Goal: Communication & Community: Answer question/provide support

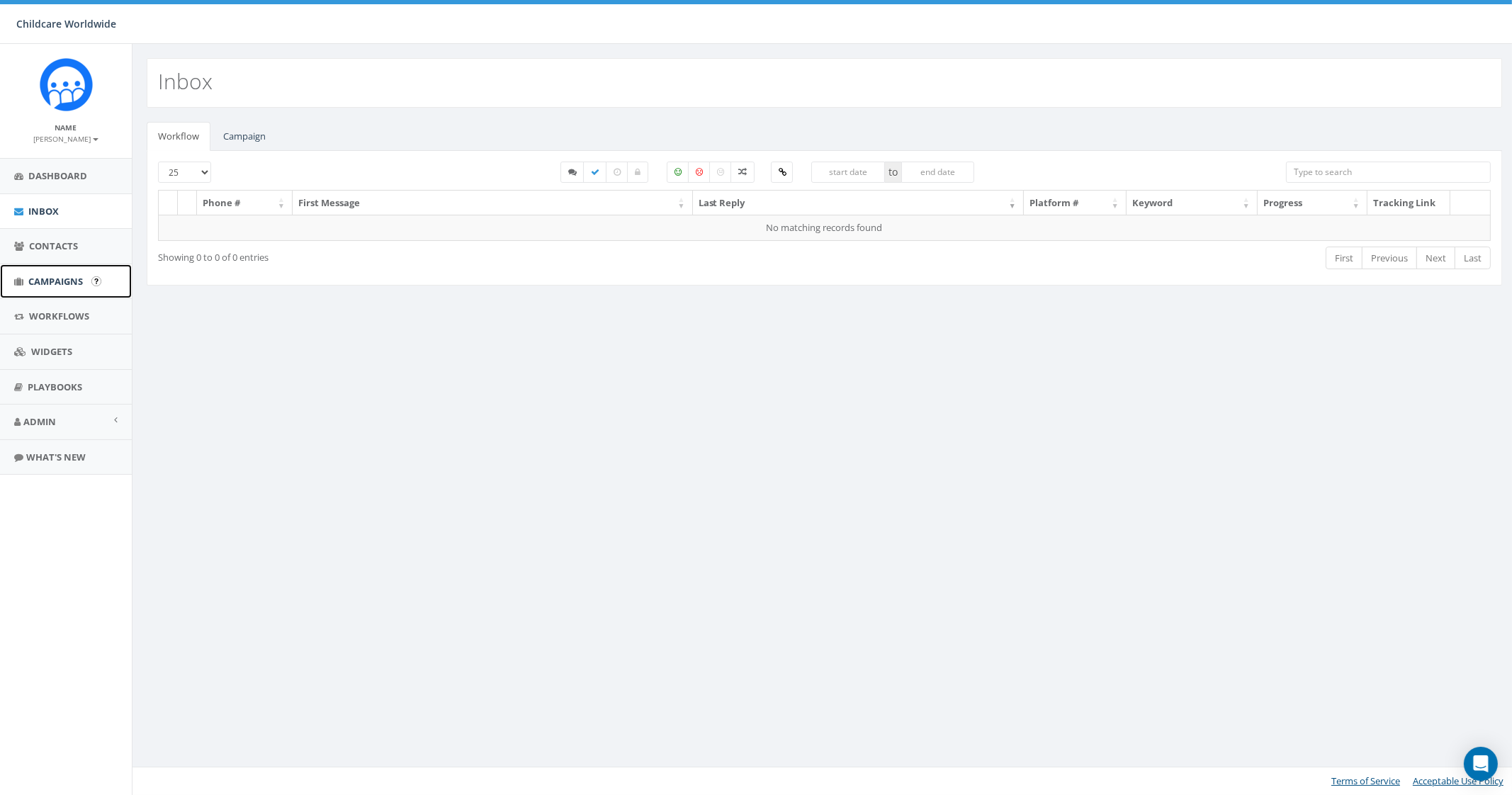
click at [60, 282] on span "Campaigns" at bounding box center [56, 282] width 55 height 13
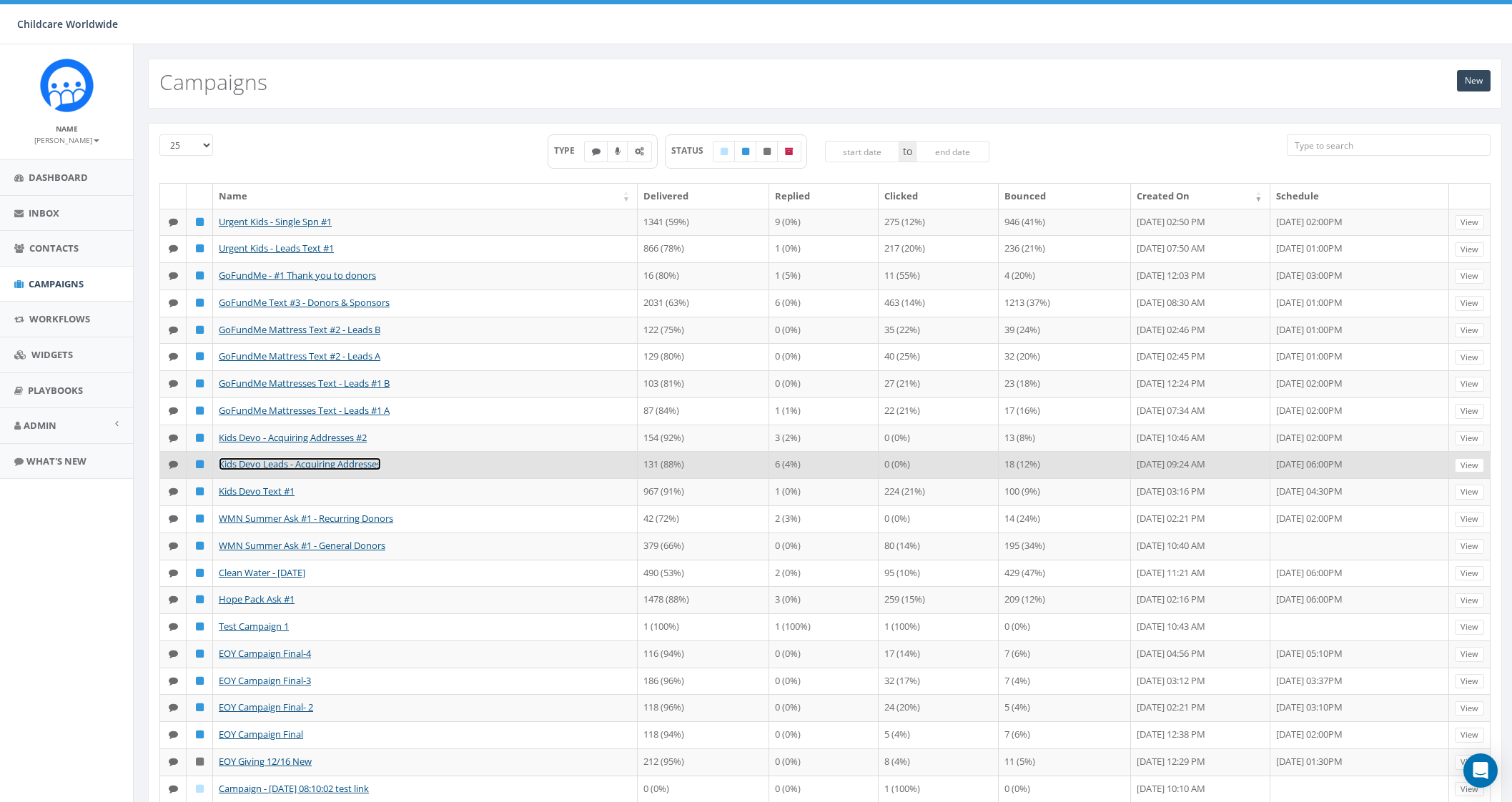
click at [350, 470] on link "Kids Devo Leads - Acquiring Addresses" at bounding box center [300, 465] width 163 height 13
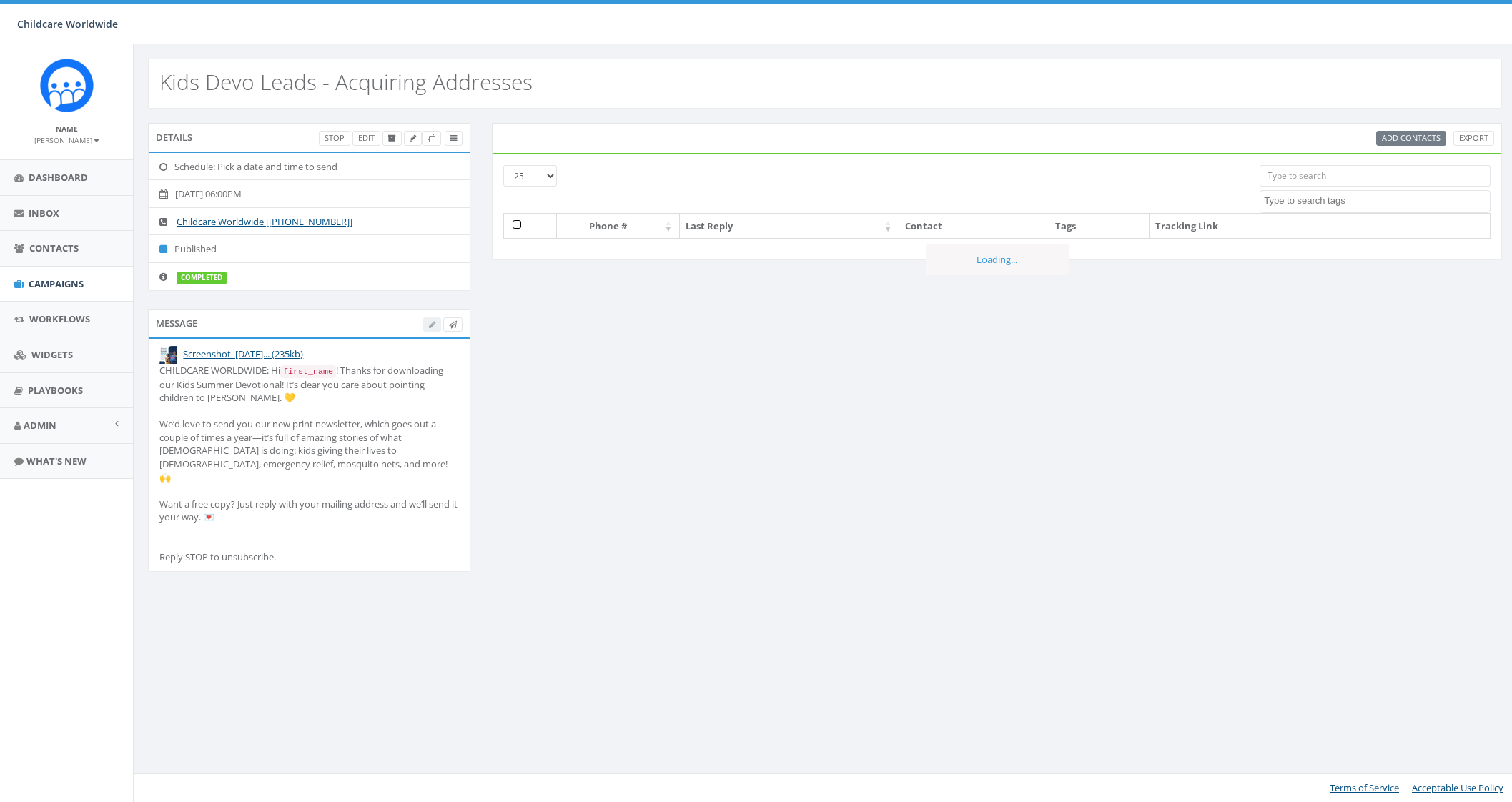
select select
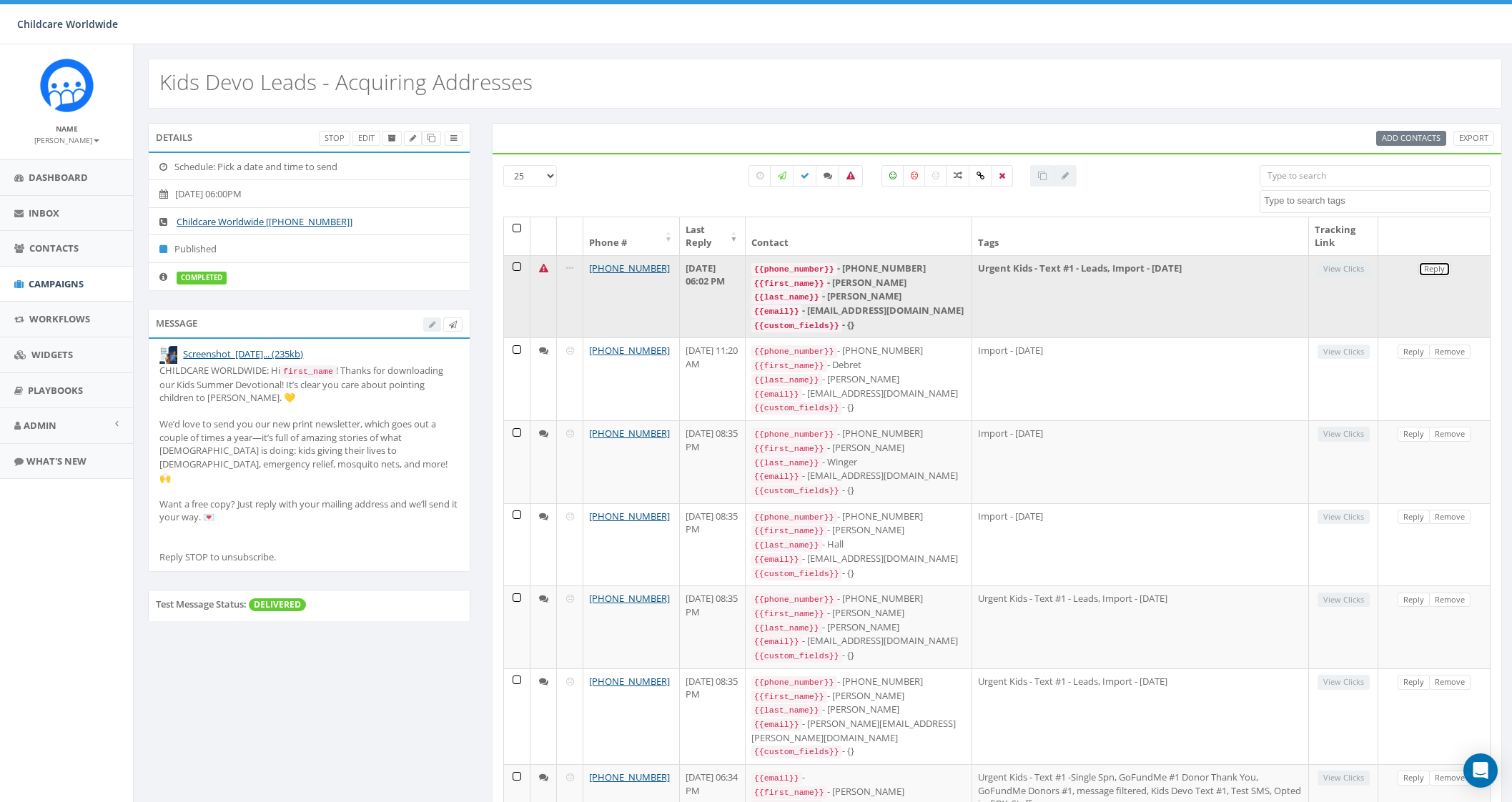
click at [1436, 266] on link "Reply" at bounding box center [1434, 269] width 32 height 15
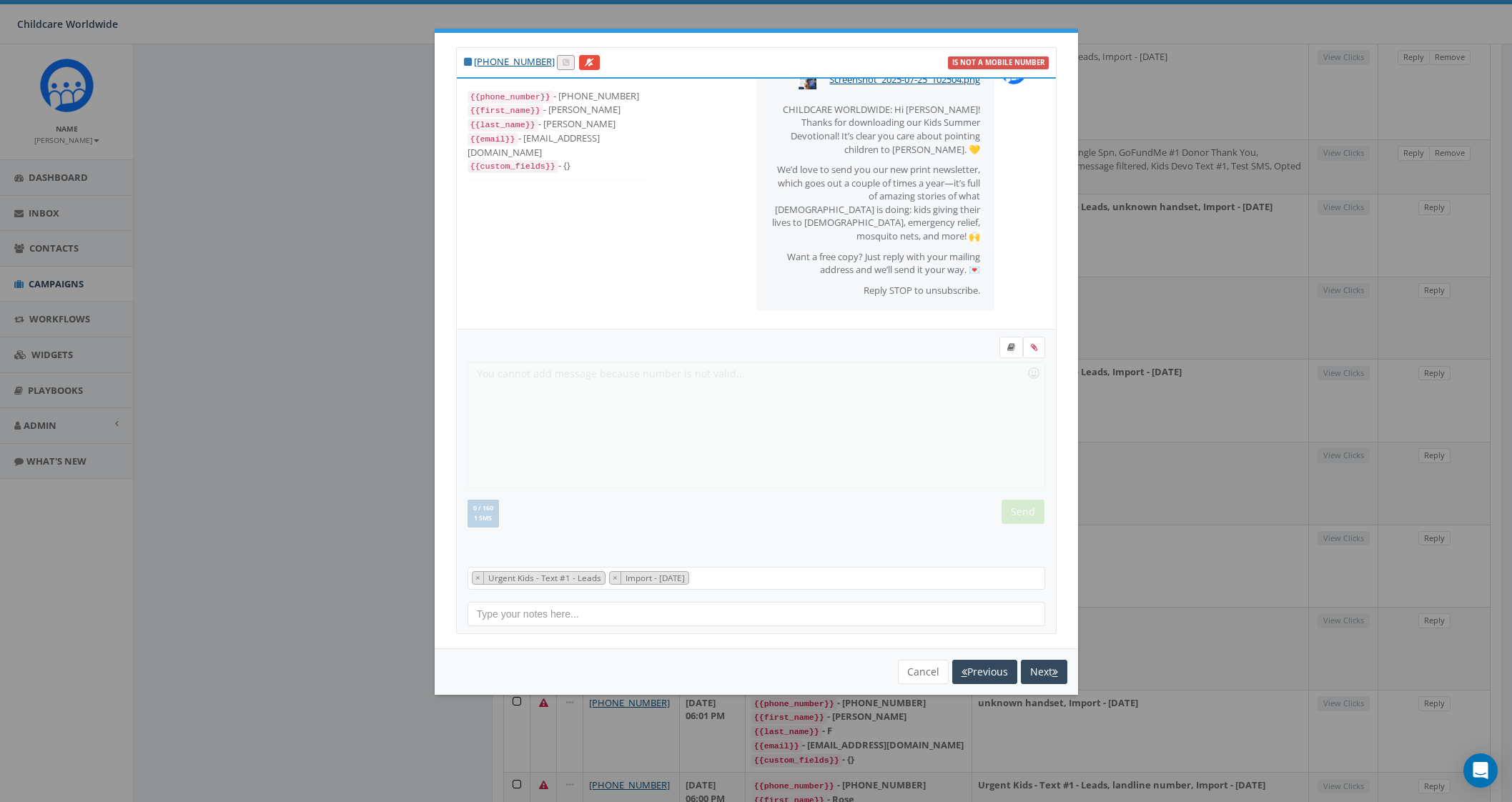
scroll to position [58, 0]
click at [1033, 667] on button "Next" at bounding box center [1044, 672] width 47 height 24
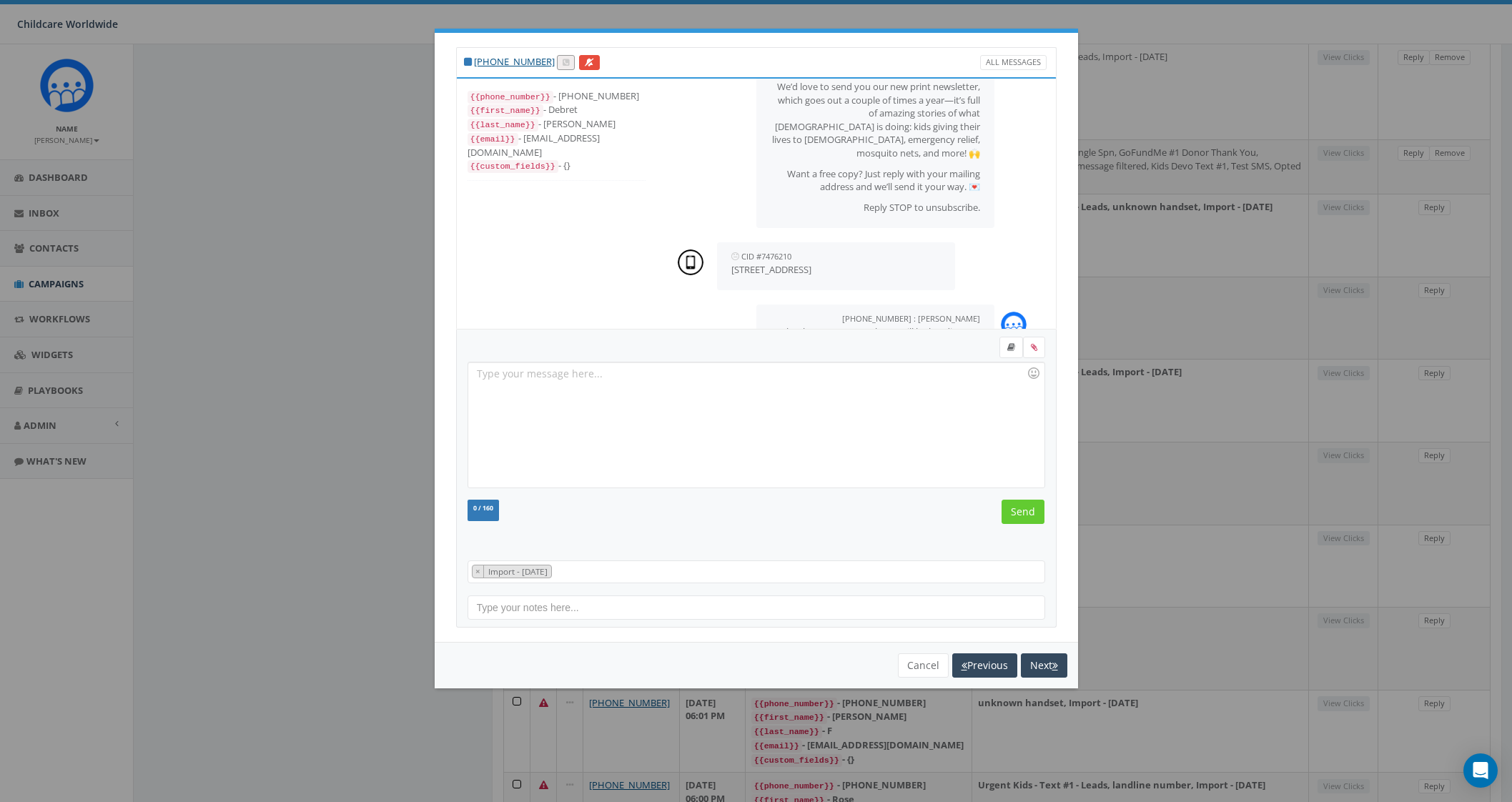
scroll to position [222, 0]
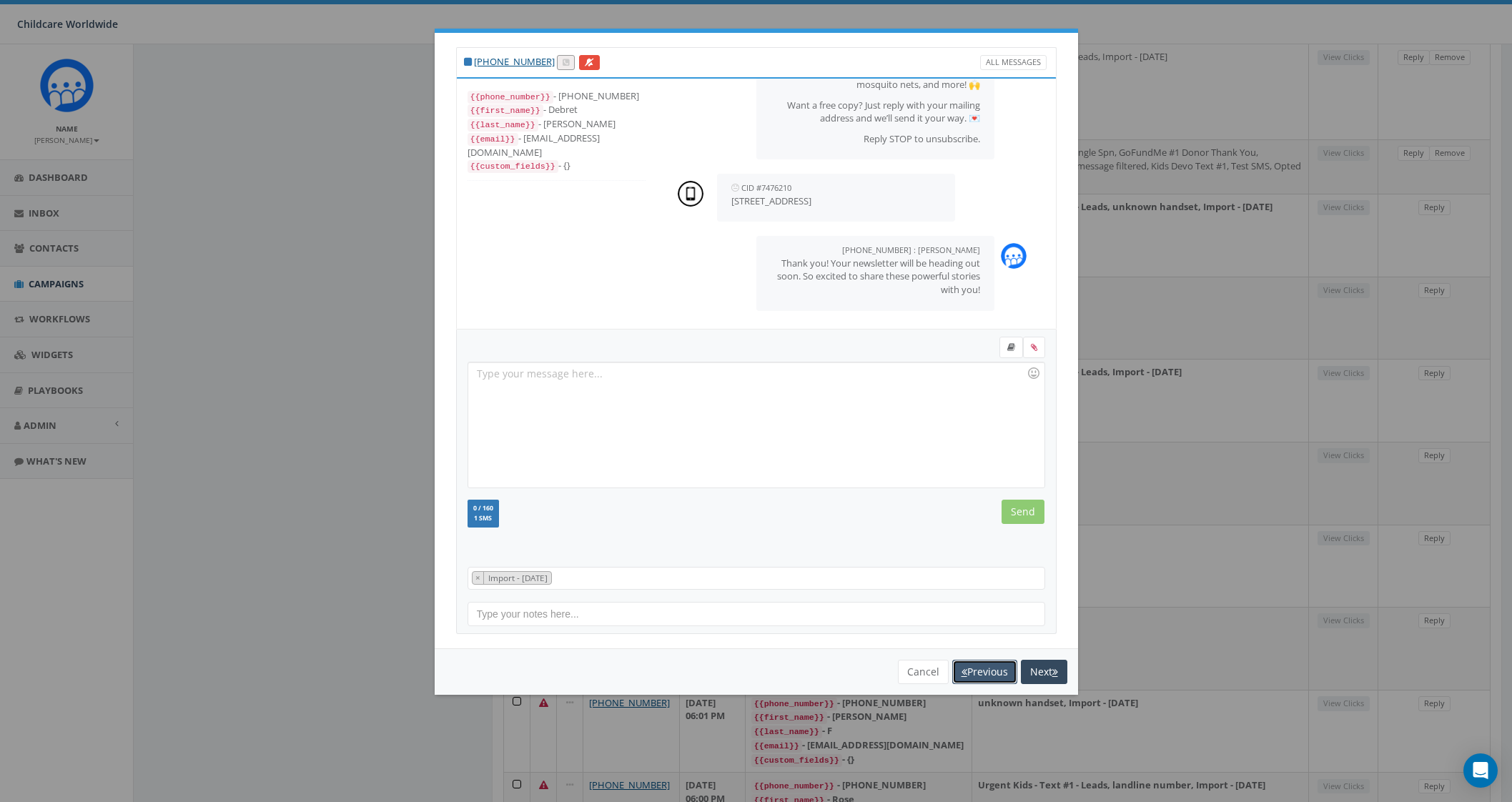
click at [985, 669] on button "Previous" at bounding box center [985, 672] width 65 height 24
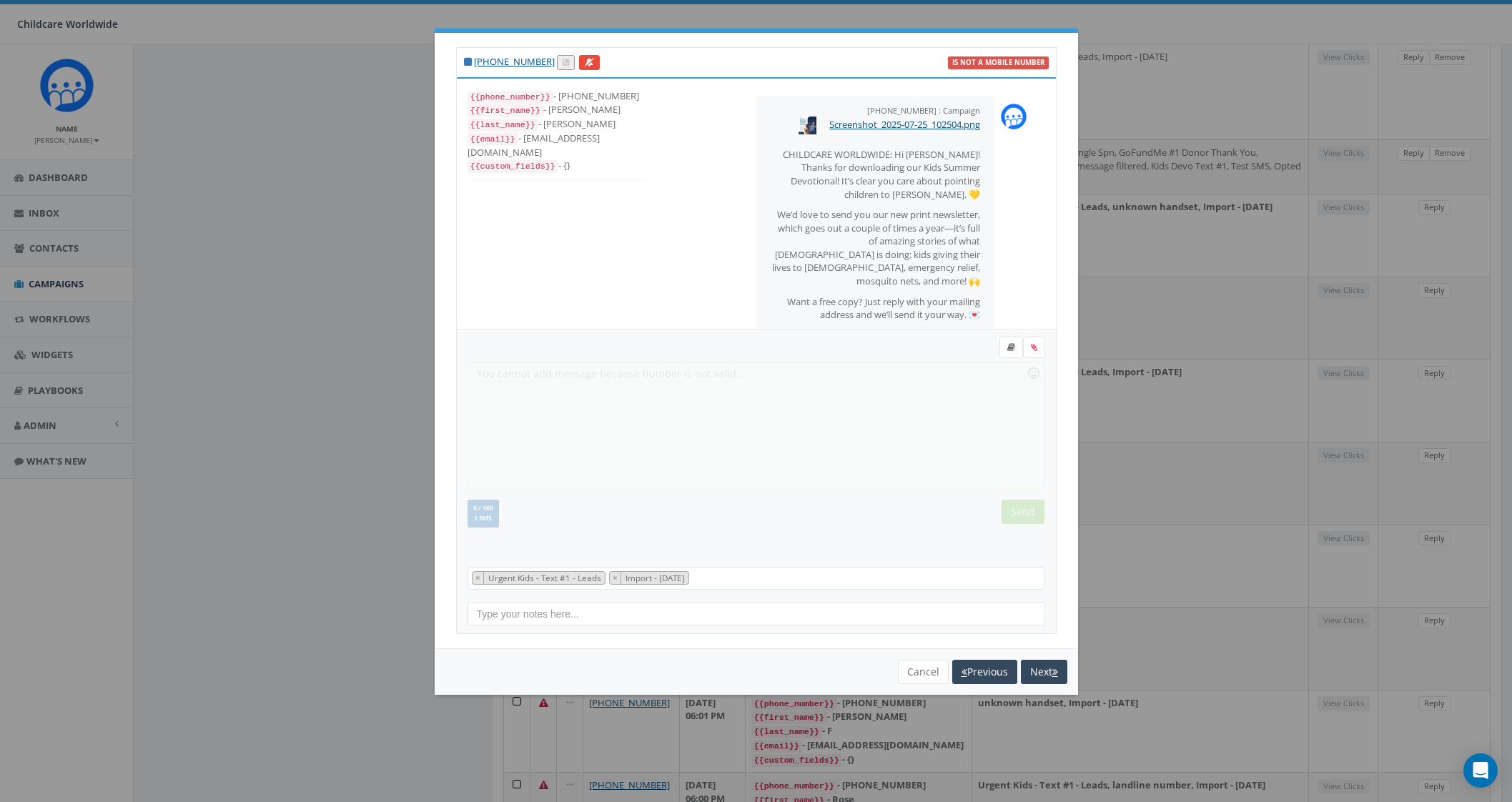
scroll to position [14, 0]
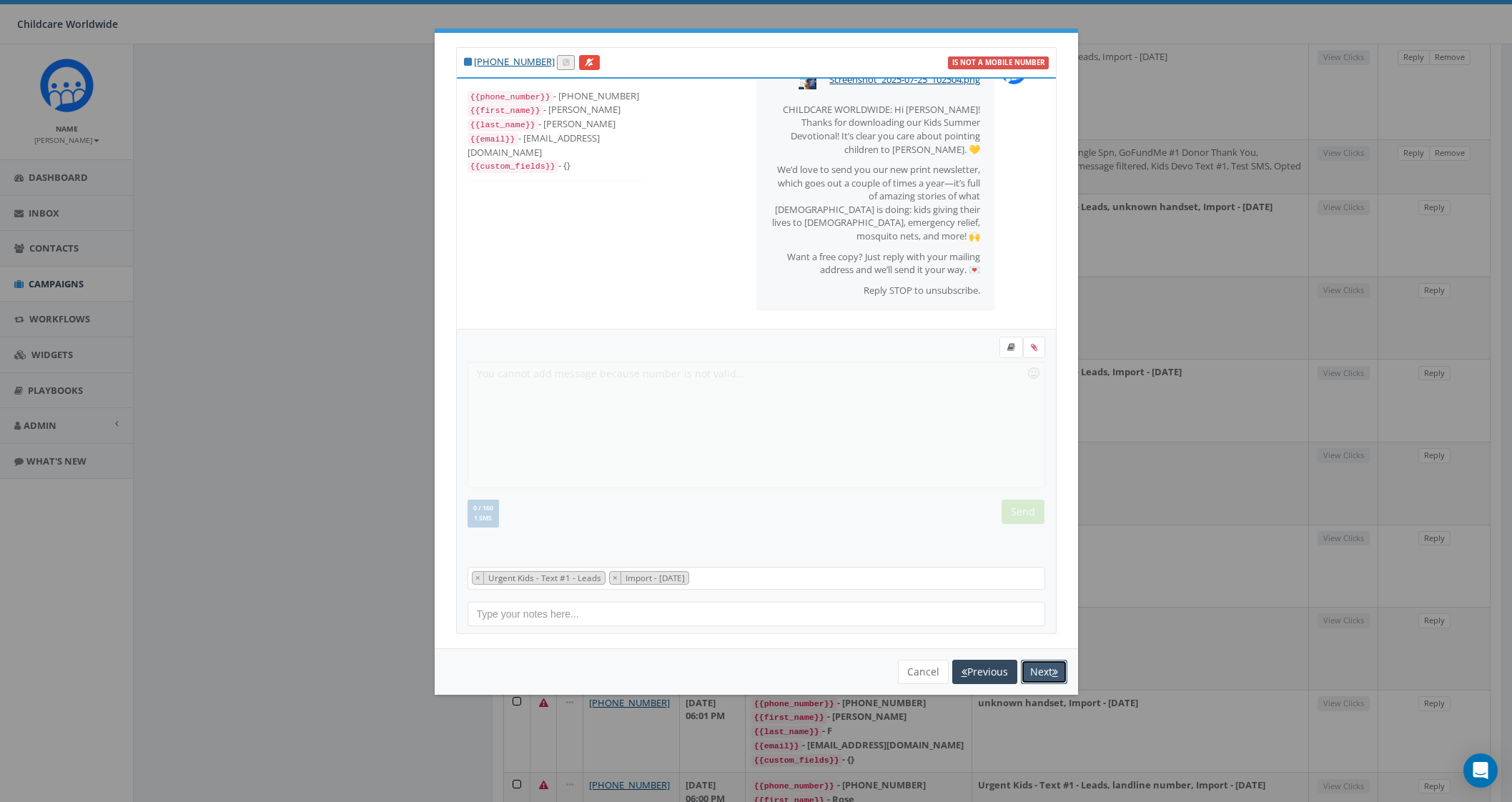
click at [1033, 676] on button "Next" at bounding box center [1044, 672] width 47 height 24
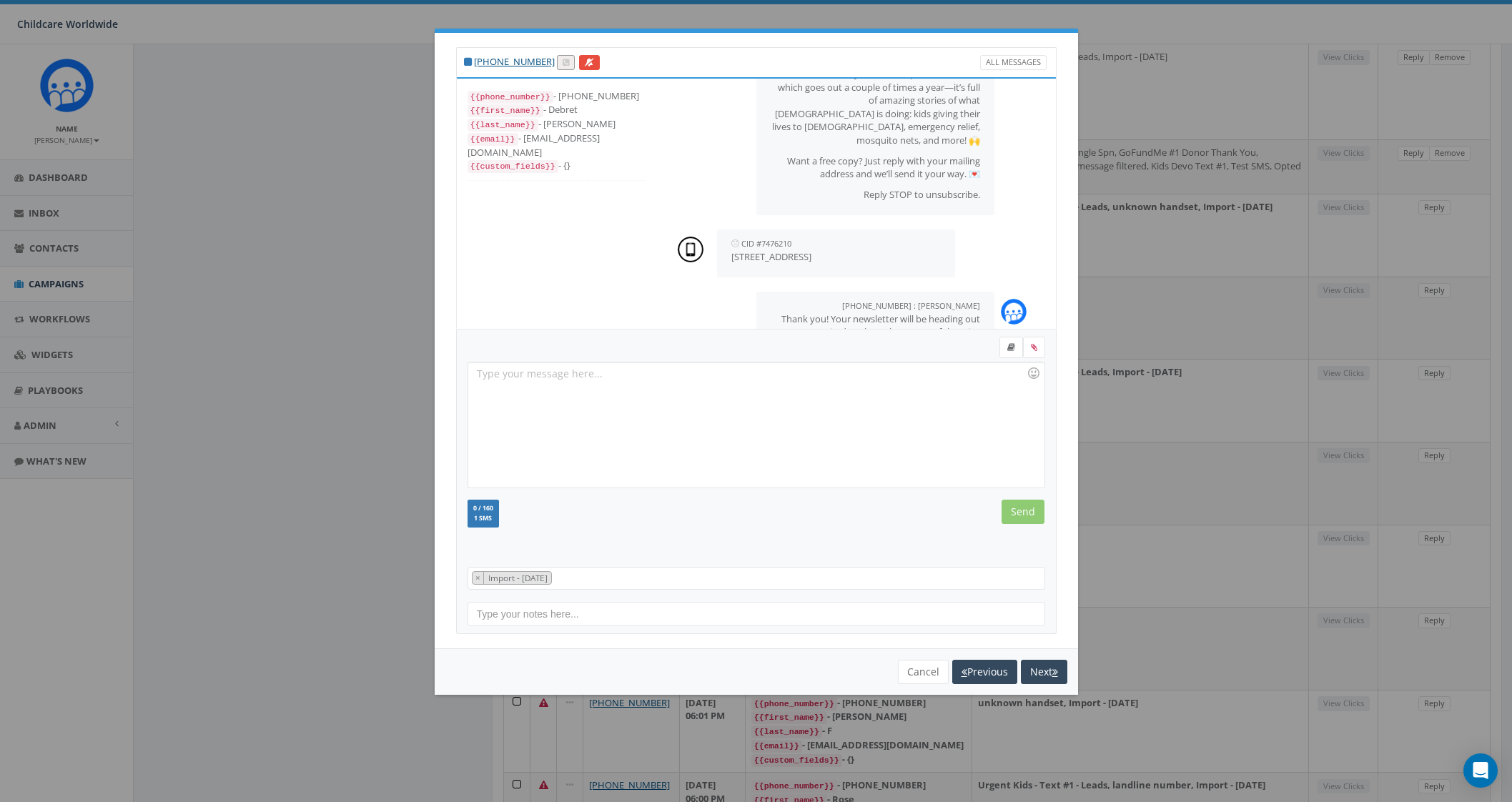
scroll to position [222, 0]
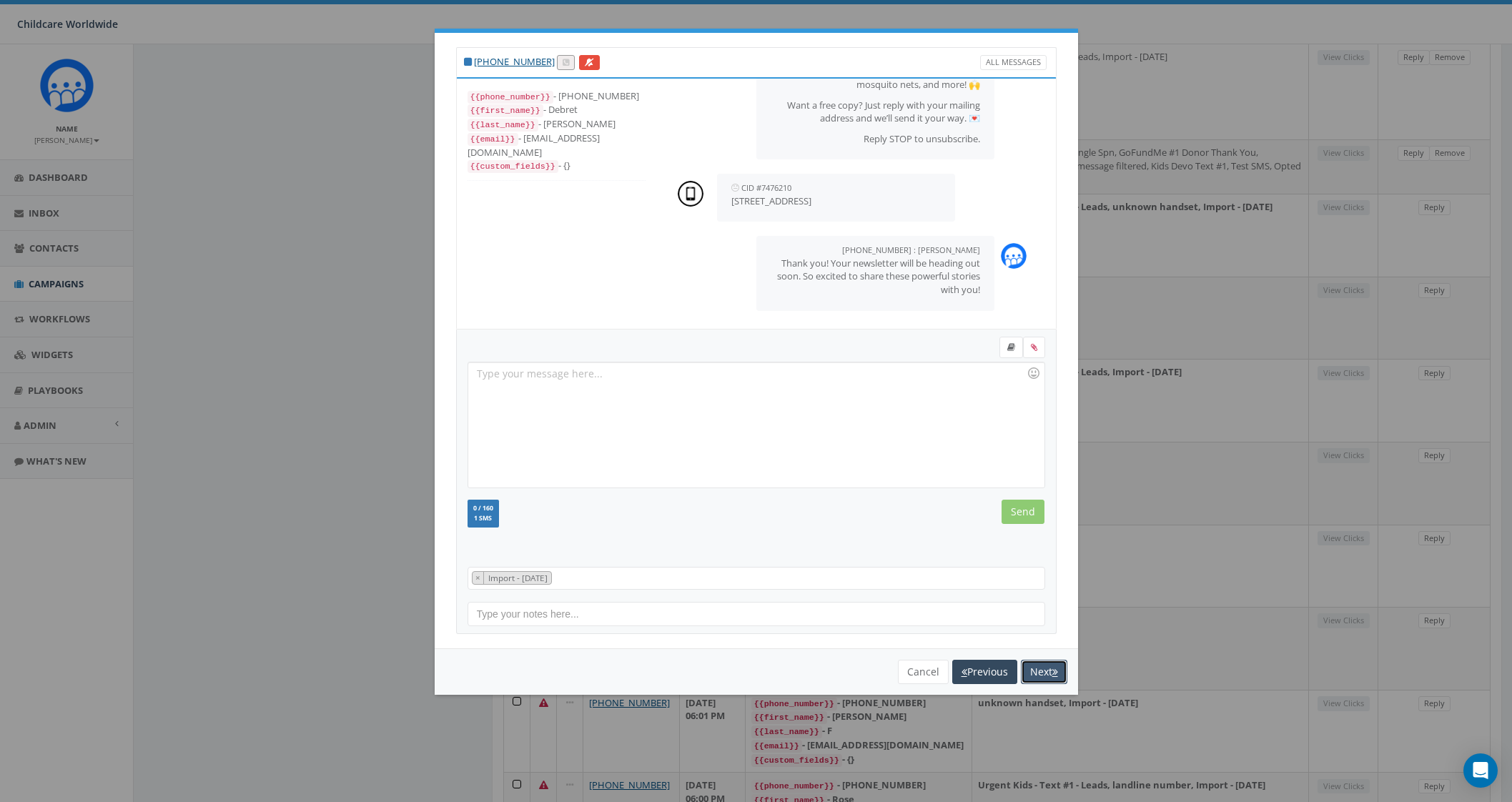
click at [1038, 670] on button "Next" at bounding box center [1044, 672] width 47 height 24
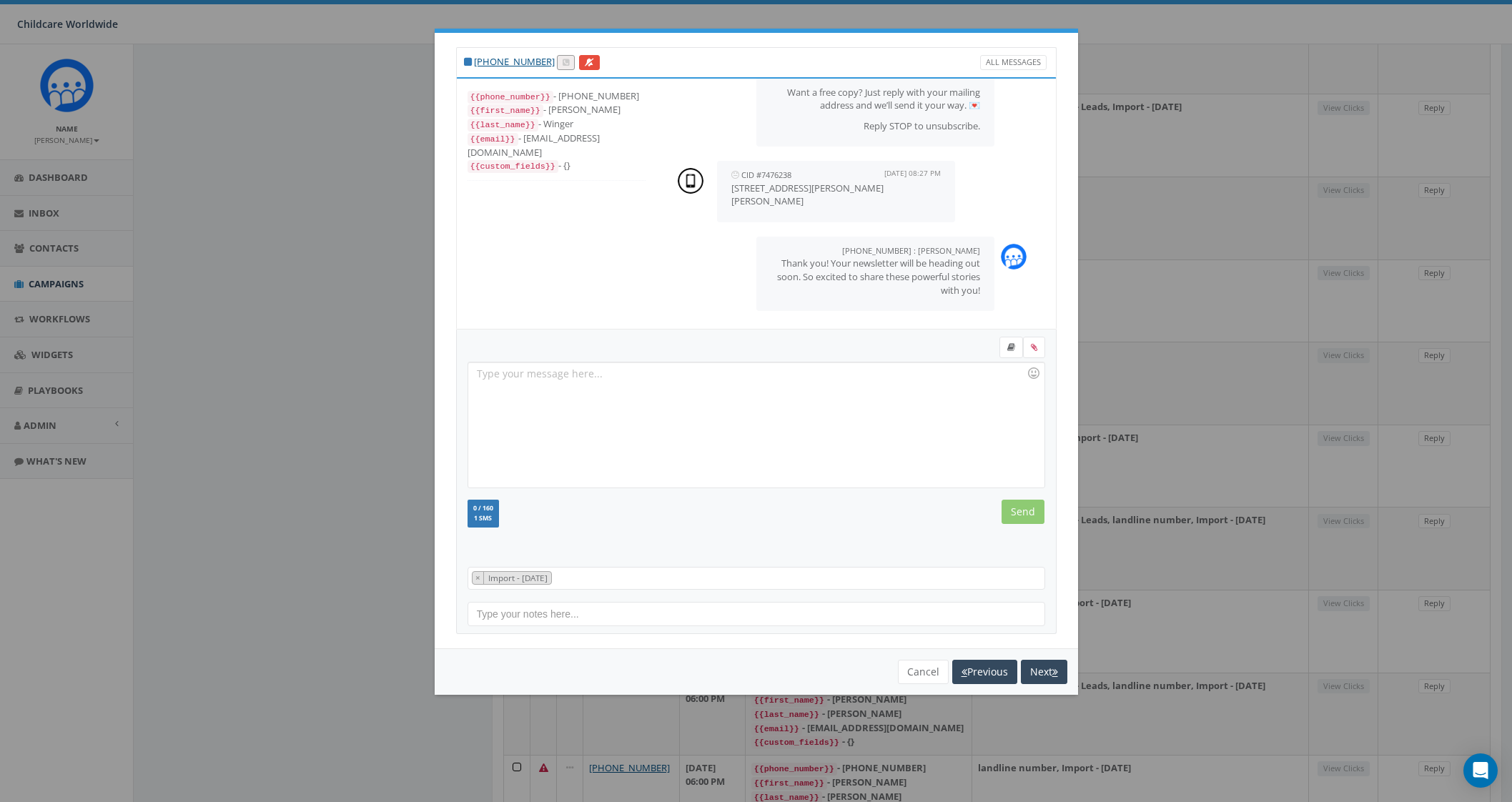
scroll to position [894, 0]
